Goal: Task Accomplishment & Management: Use online tool/utility

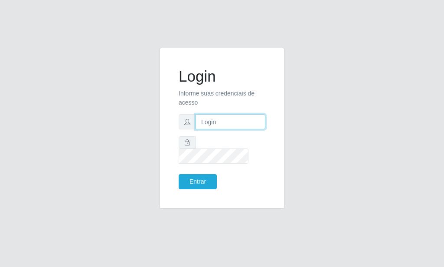
click at [225, 129] on input "text" at bounding box center [231, 121] width 70 height 15
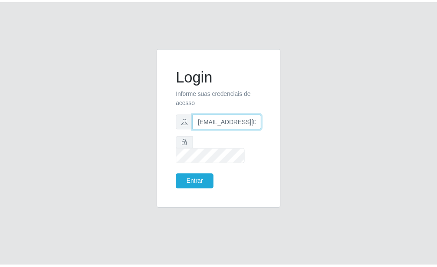
scroll to position [0, 1]
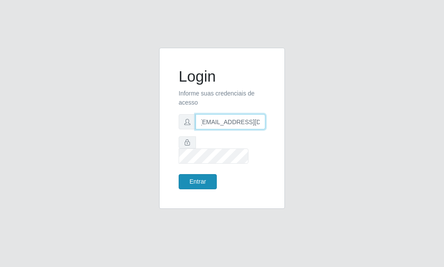
type input "[EMAIL_ADDRESS][DOMAIN_NAME]"
click at [194, 174] on button "Entrar" at bounding box center [198, 181] width 38 height 15
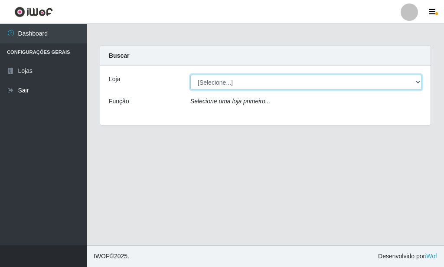
click at [190, 75] on select "[Selecione...] Rede Potiguar 6 - Extremoz" at bounding box center [306, 82] width 232 height 15
select select "80"
click option "Rede Potiguar 6 - Extremoz" at bounding box center [0, 0] width 0 height 0
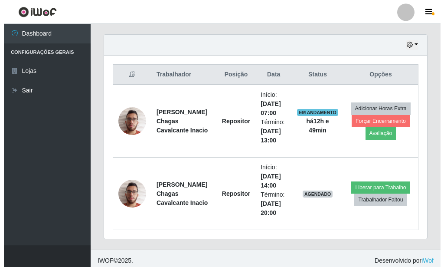
scroll to position [300, 0]
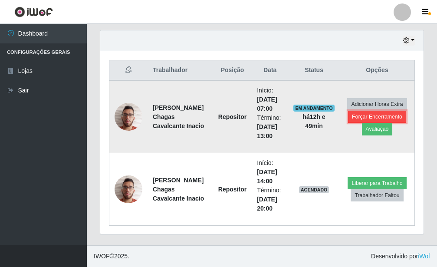
click at [366, 118] on button "Forçar Encerramento" at bounding box center [377, 117] width 58 height 12
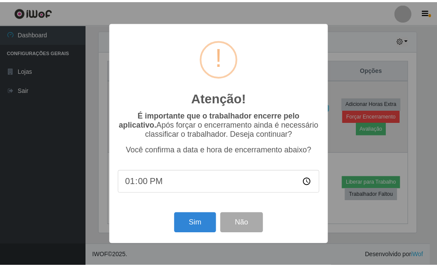
scroll to position [433738, 433595]
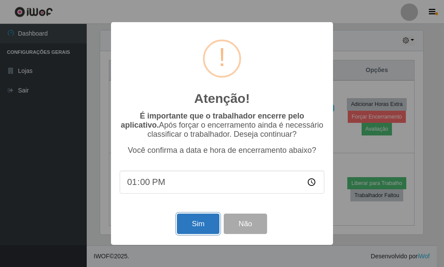
click at [197, 223] on button "Sim" at bounding box center [198, 223] width 42 height 20
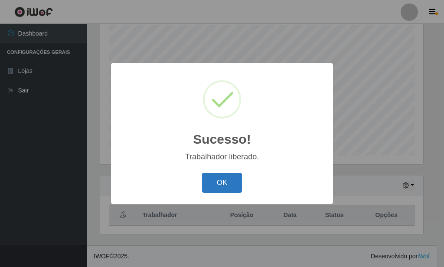
click at [220, 181] on button "OK" at bounding box center [222, 183] width 40 height 20
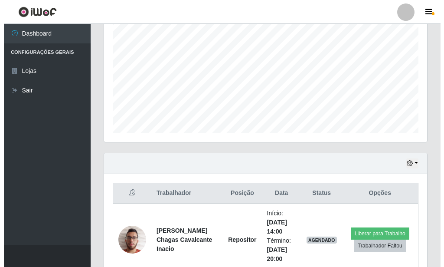
scroll to position [227, 0]
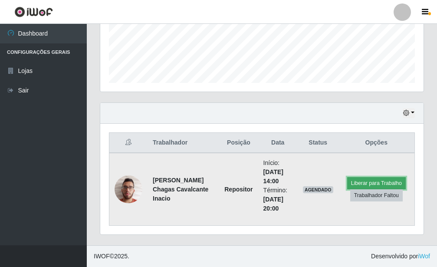
click at [388, 180] on button "Liberar para Trabalho" at bounding box center [376, 183] width 59 height 12
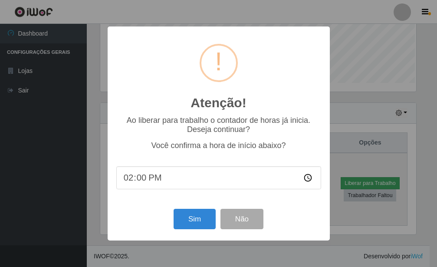
scroll to position [433738, 433595]
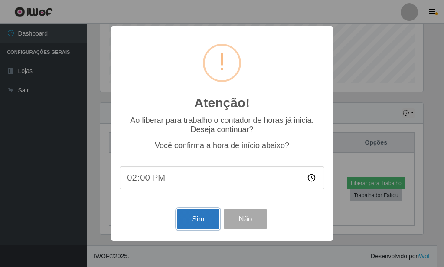
click at [210, 217] on button "Sim" at bounding box center [198, 219] width 42 height 20
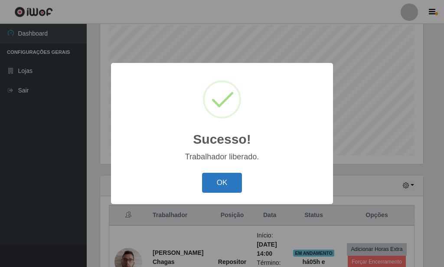
click at [217, 184] on button "OK" at bounding box center [222, 183] width 40 height 20
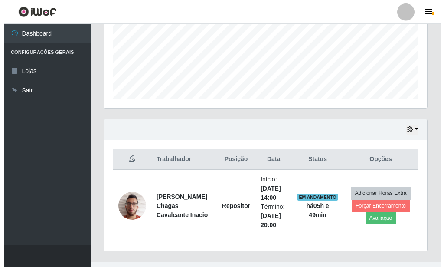
scroll to position [227, 0]
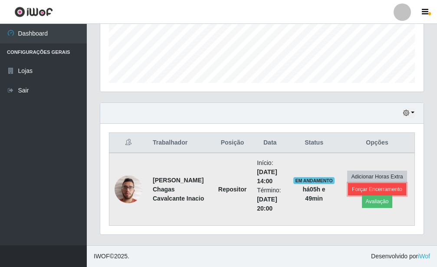
click at [378, 188] on button "Forçar Encerramento" at bounding box center [377, 189] width 58 height 12
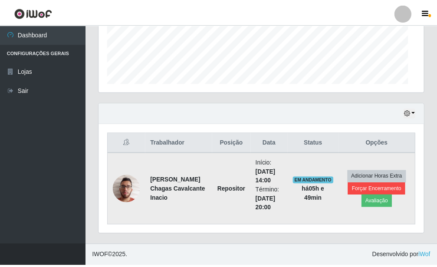
scroll to position [433738, 433595]
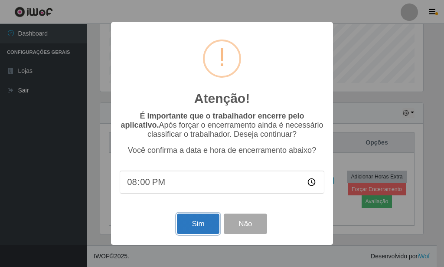
click at [191, 222] on button "Sim" at bounding box center [198, 223] width 42 height 20
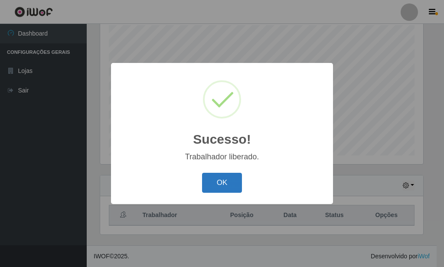
click at [220, 185] on button "OK" at bounding box center [222, 183] width 40 height 20
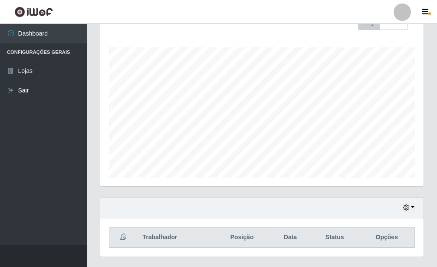
scroll to position [155, 0]
